Goal: Information Seeking & Learning: Learn about a topic

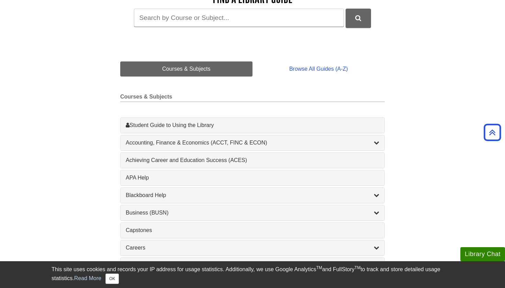
scroll to position [116, 0]
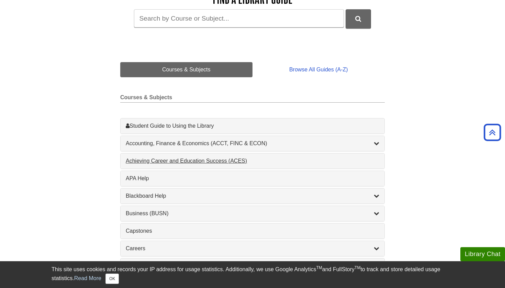
click at [188, 158] on div "Achieving Career and Education Success (ACES) , 1 guides" at bounding box center [253, 161] width 254 height 8
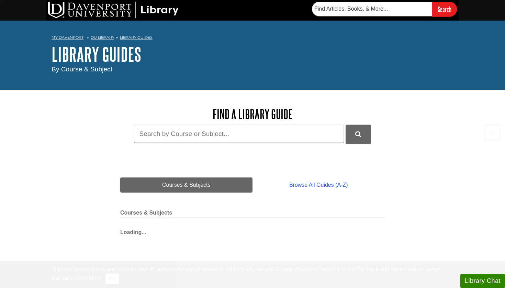
scroll to position [116, 0]
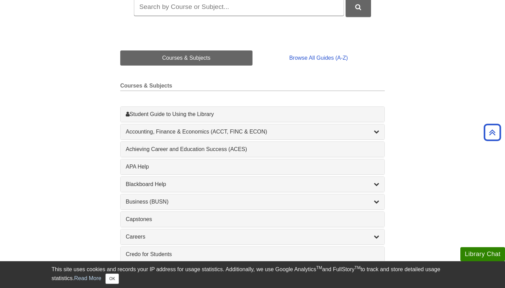
scroll to position [129, 0]
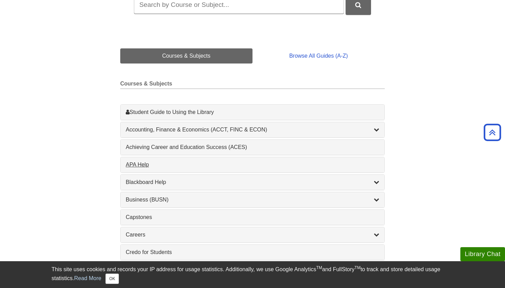
click at [165, 163] on div "APA Help , 1 guides" at bounding box center [253, 165] width 254 height 8
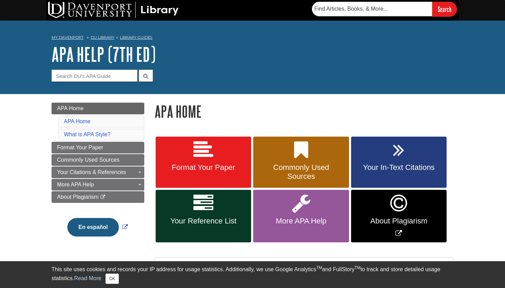
click at [187, 166] on span "Format Your Paper" at bounding box center [203, 167] width 85 height 9
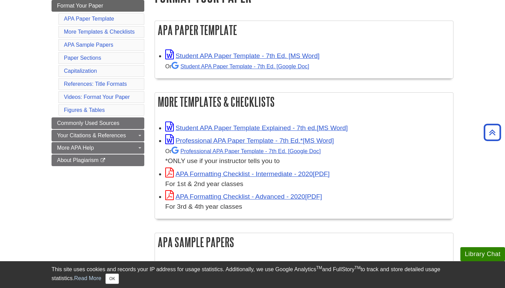
scroll to position [116, 0]
